Goal: Task Accomplishment & Management: Manage account settings

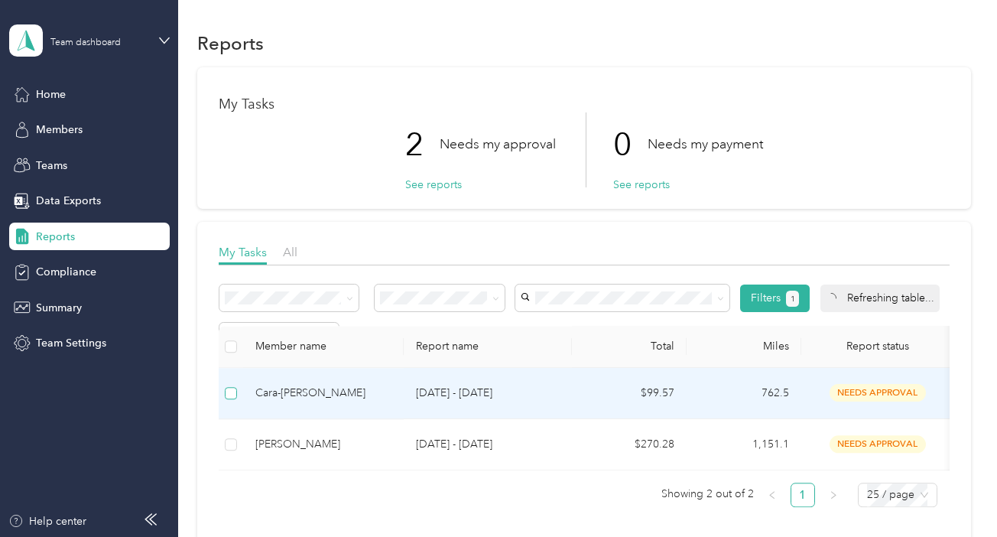
click at [232, 386] on table "Member name Report name Total Miles Report status Submitted on Program Approver…" at bounding box center [854, 398] width 1270 height 144
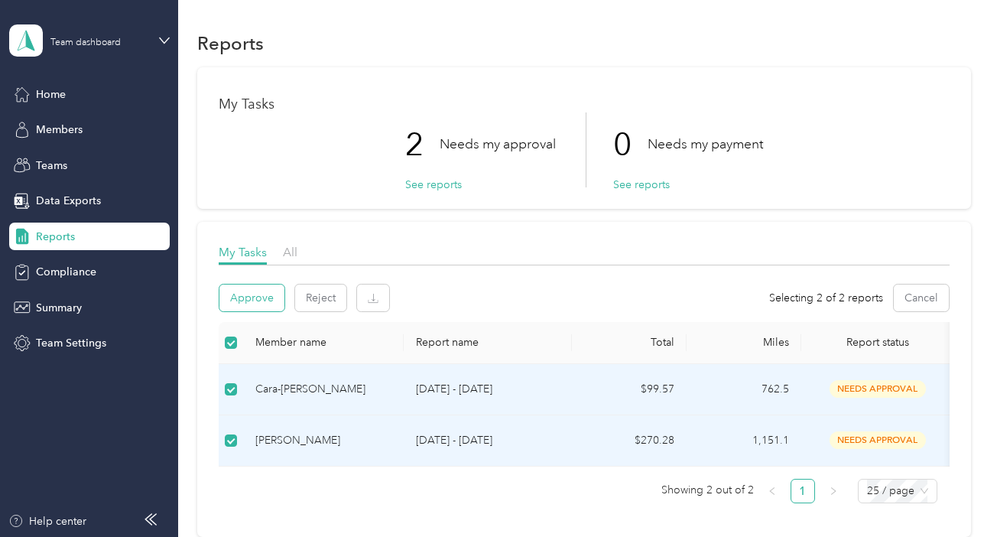
click at [260, 294] on button "Approve" at bounding box center [251, 297] width 65 height 27
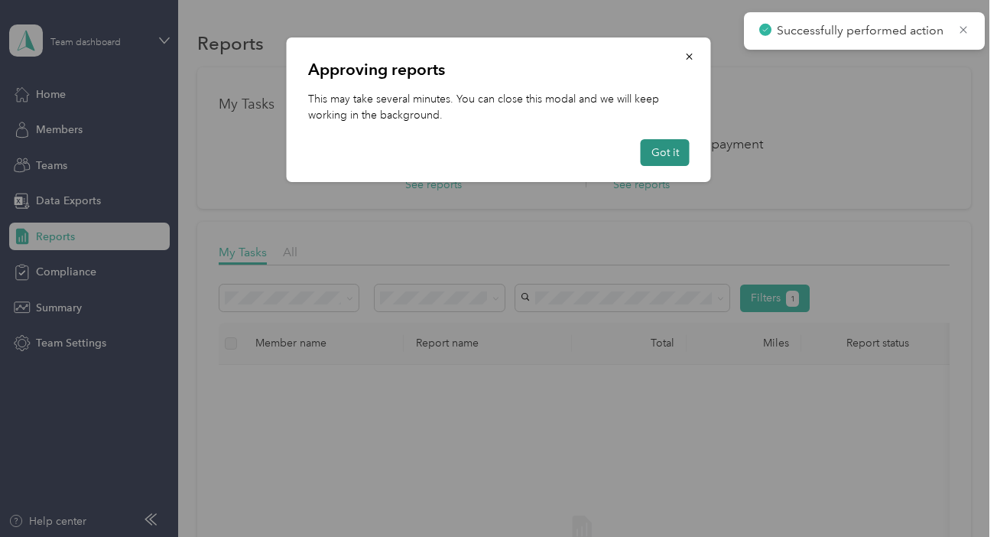
click at [660, 157] on button "Got it" at bounding box center [664, 152] width 49 height 27
